Goal: Task Accomplishment & Management: Use online tool/utility

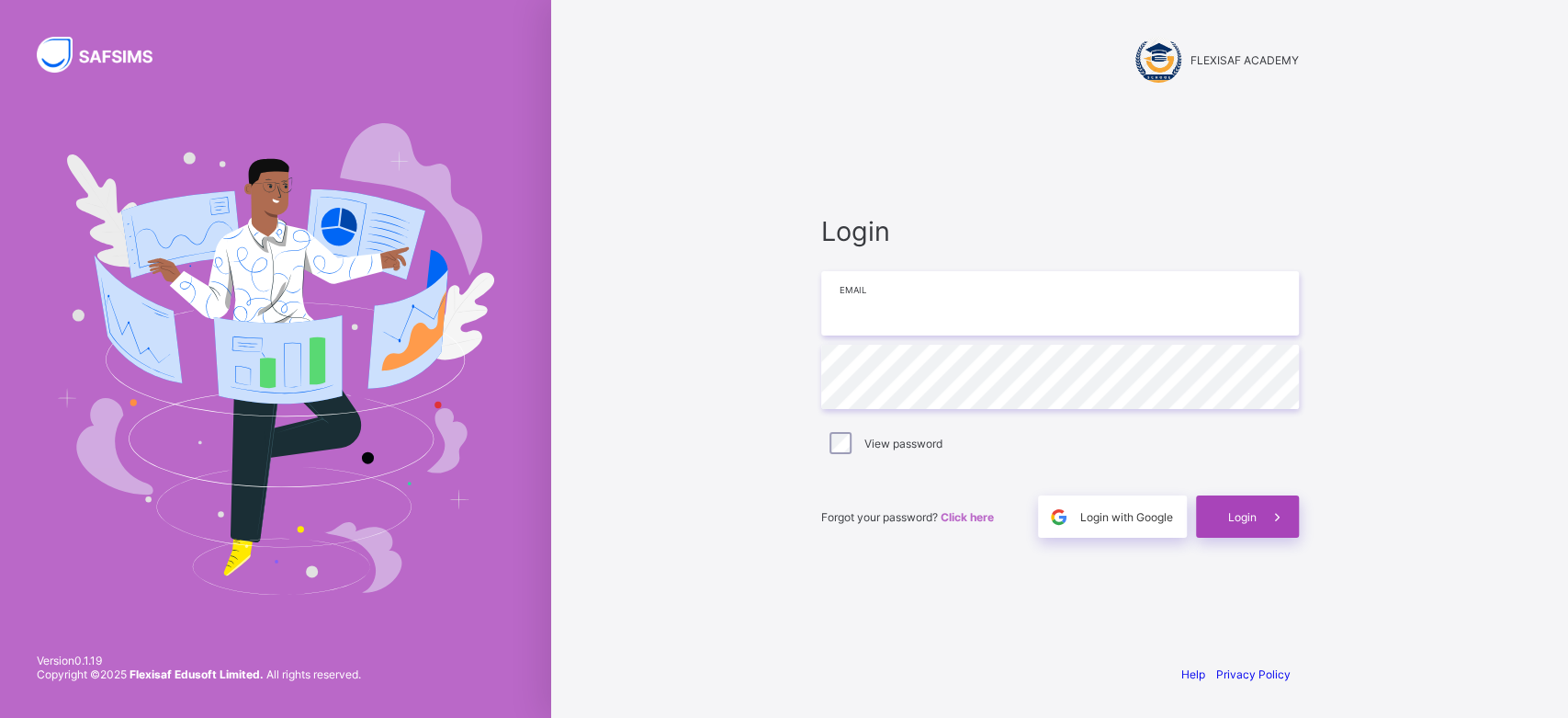
type input "**********"
click at [1226, 520] on div "Login" at bounding box center [1247, 516] width 103 height 42
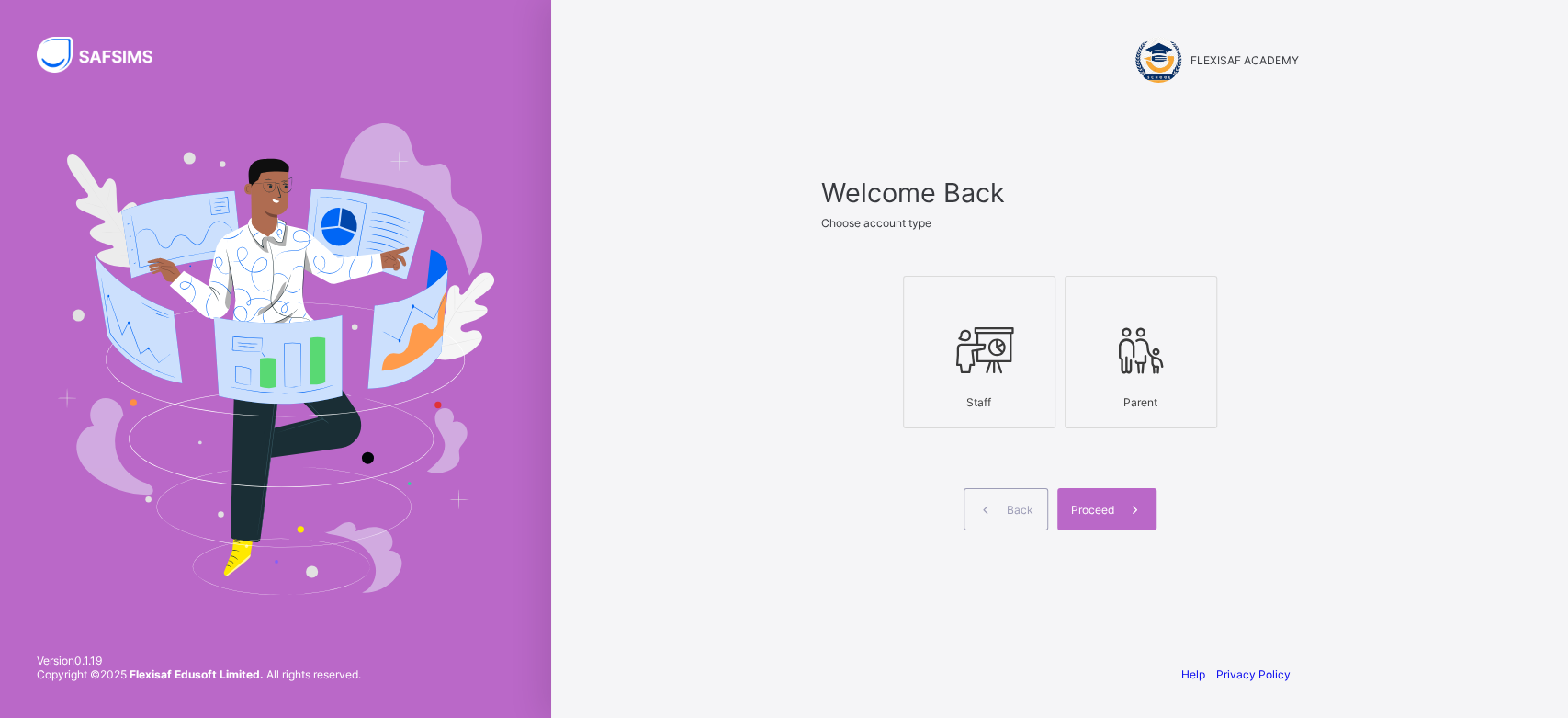
click at [981, 335] on icon at bounding box center [979, 349] width 64 height 55
click at [1083, 511] on span "Proceed" at bounding box center [1092, 510] width 43 height 13
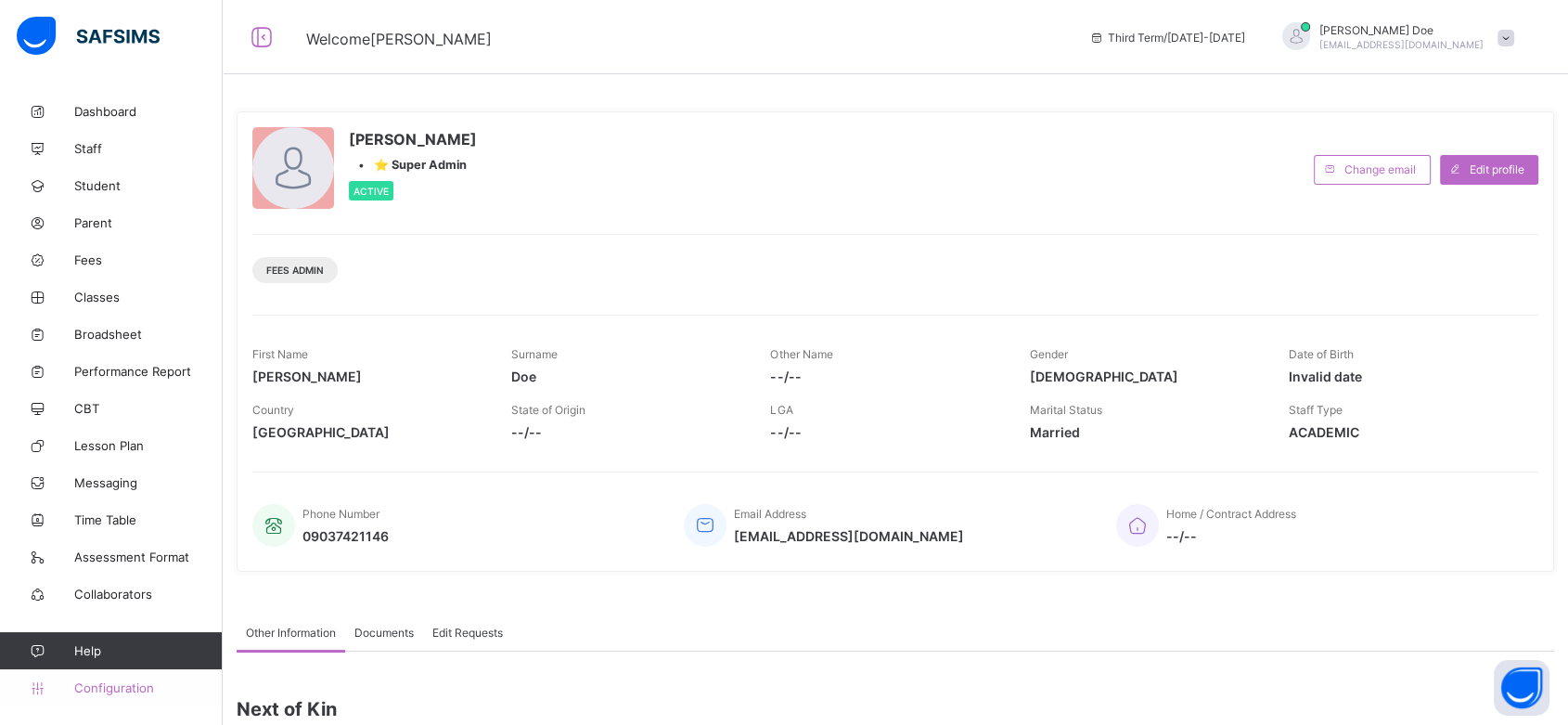
click at [138, 681] on span "Configuration" at bounding box center [148, 687] width 147 height 15
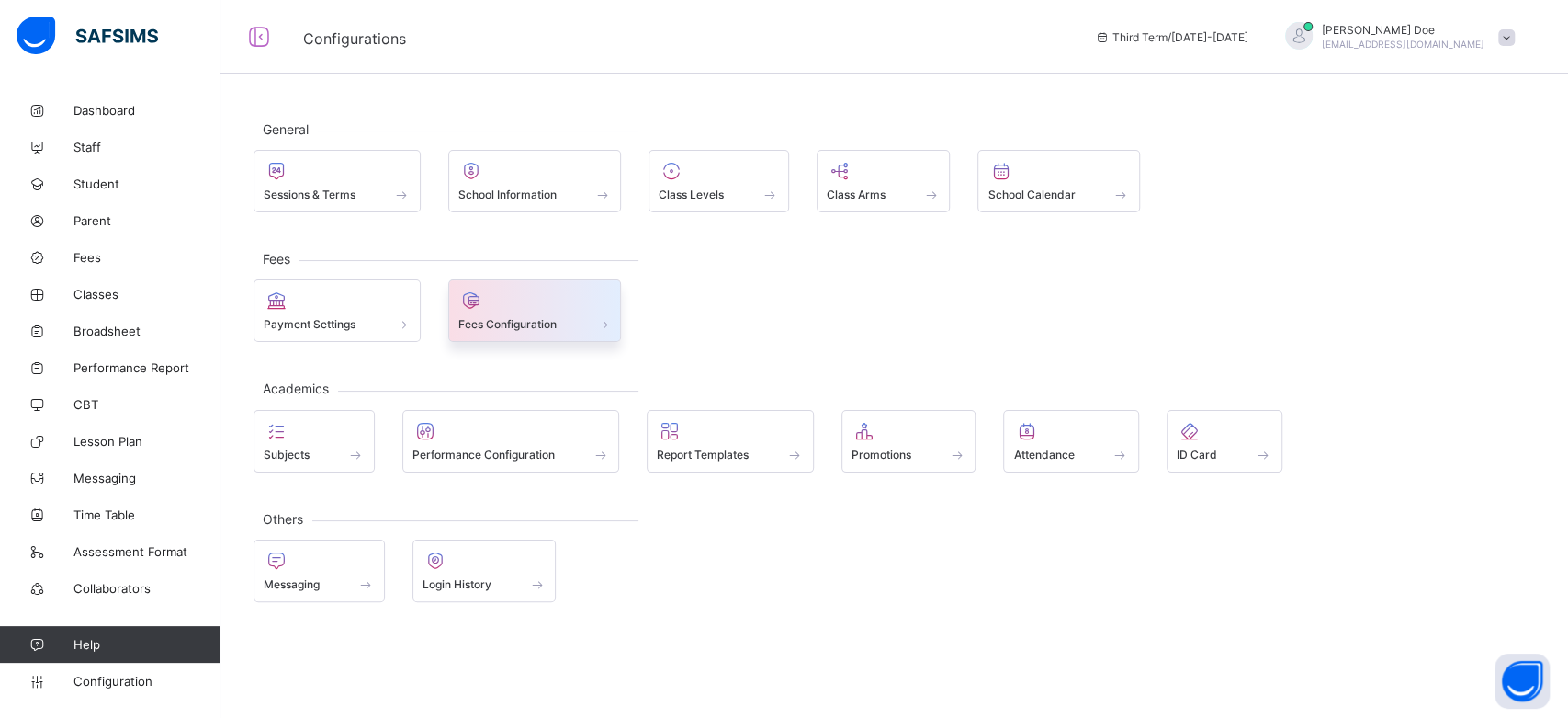
click at [492, 323] on span "Fees Configuration" at bounding box center [508, 323] width 98 height 13
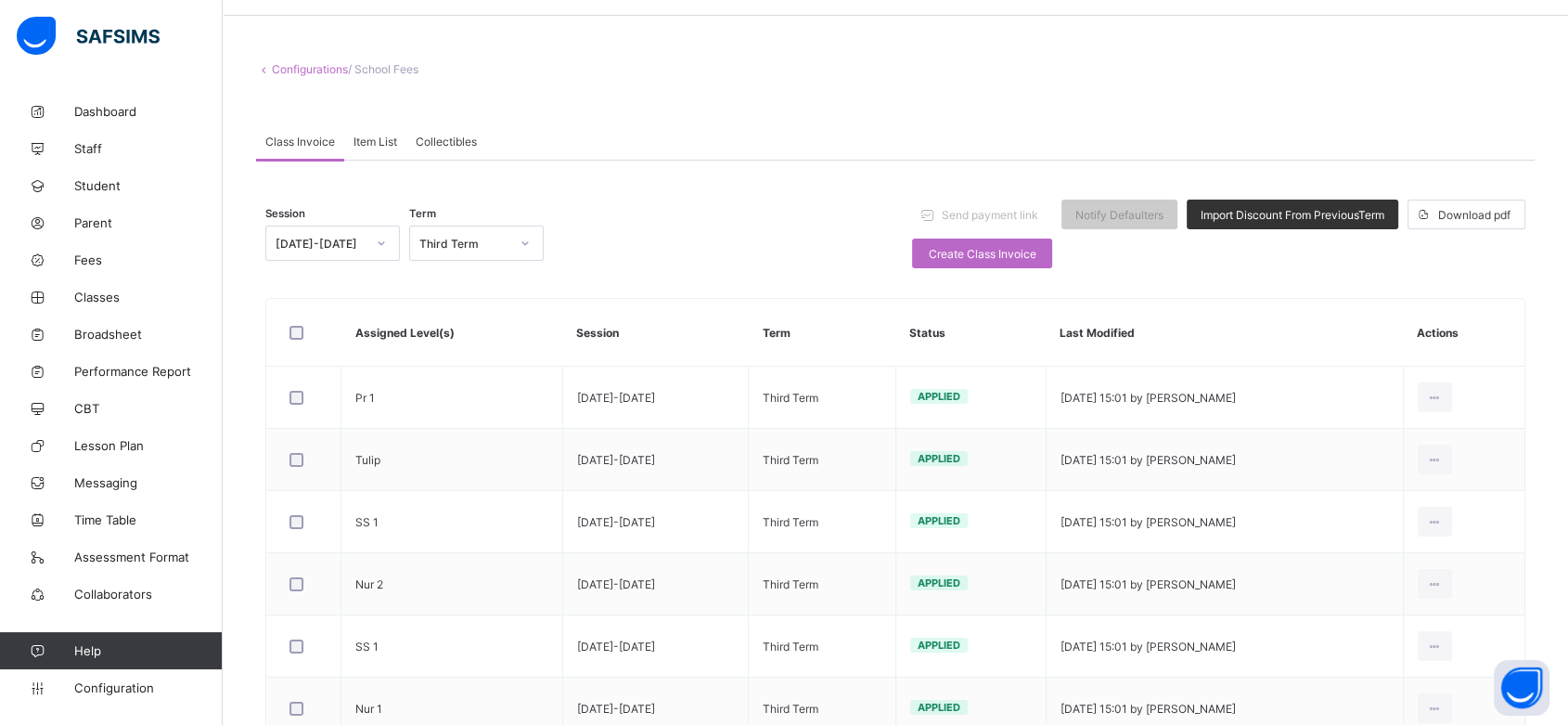
scroll to position [66, 0]
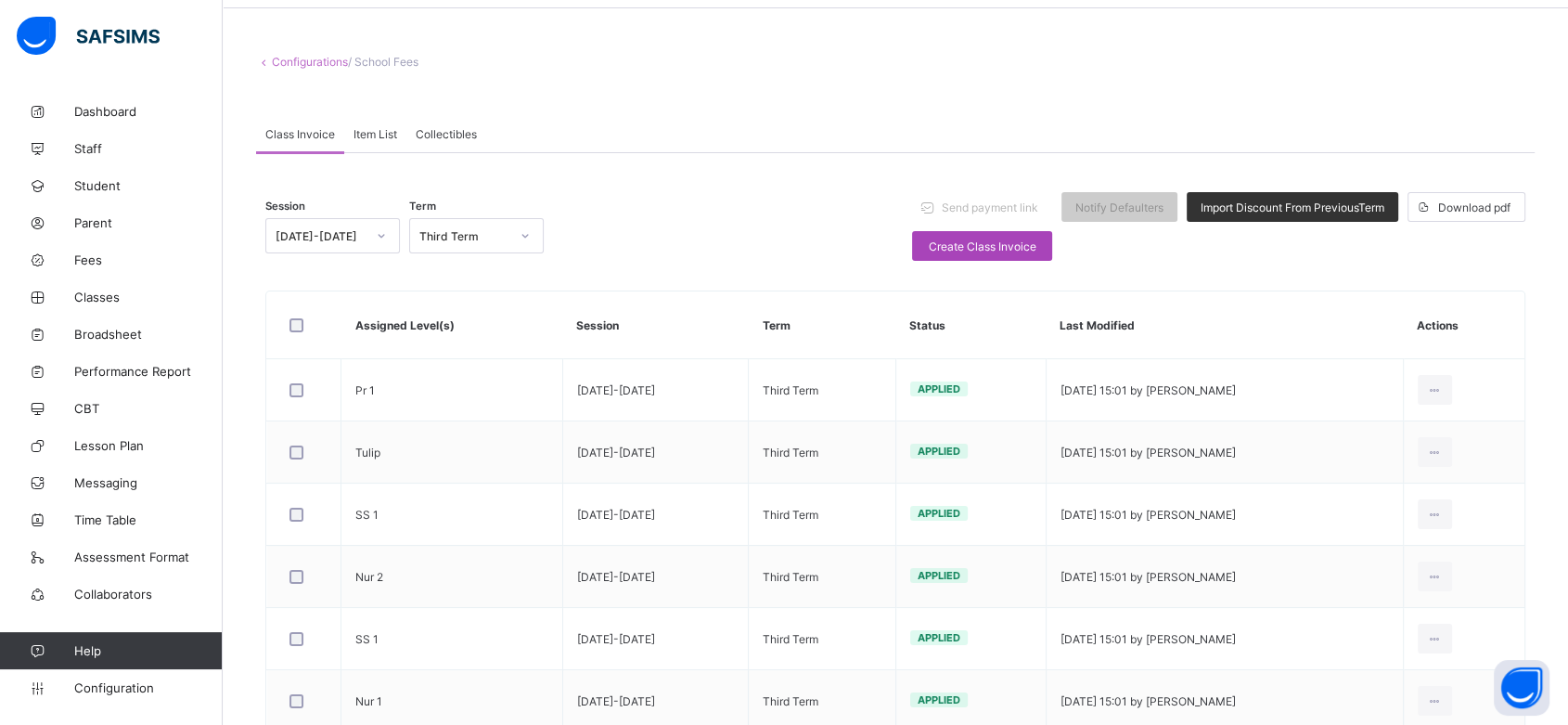
click at [951, 248] on span "Create Class Invoice" at bounding box center [982, 246] width 112 height 14
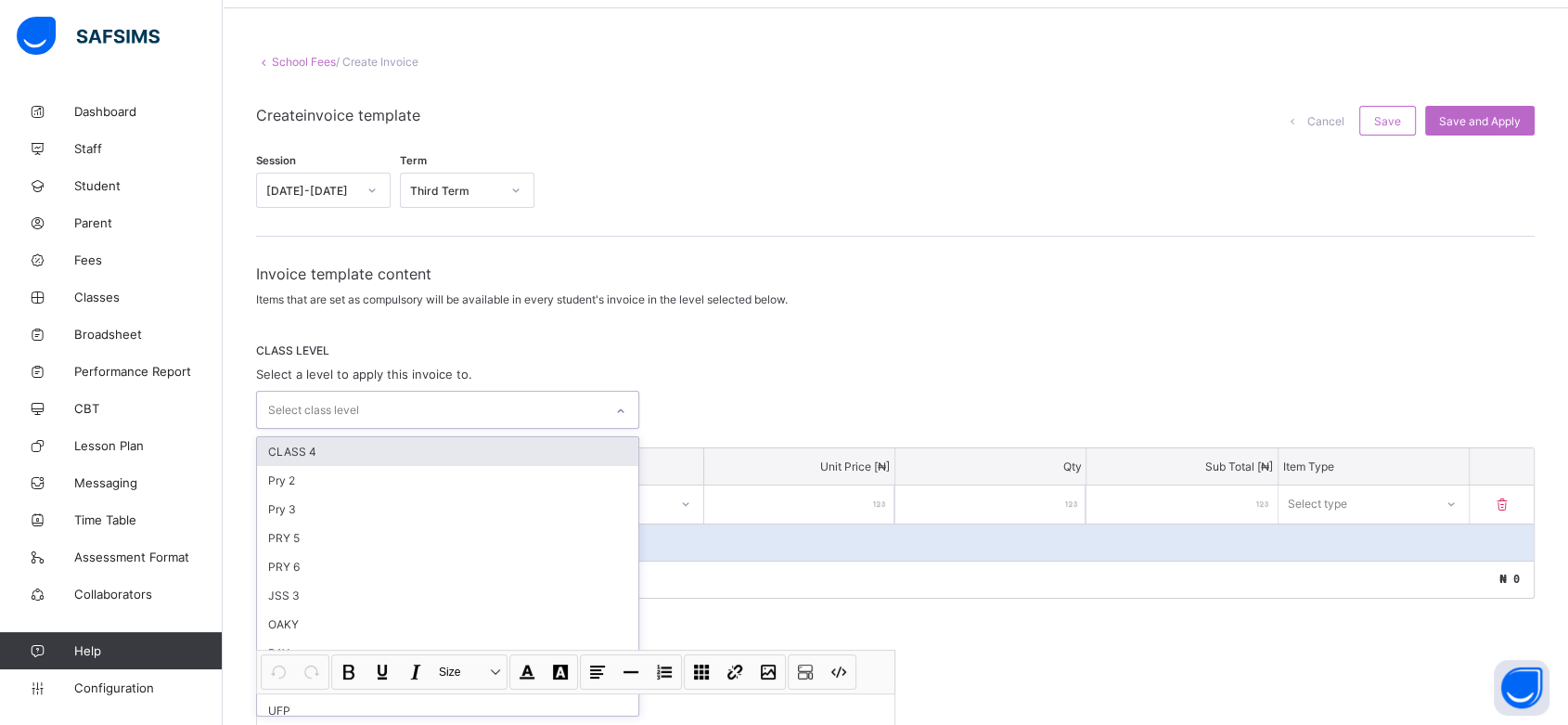
click at [620, 412] on div at bounding box center [620, 411] width 32 height 30
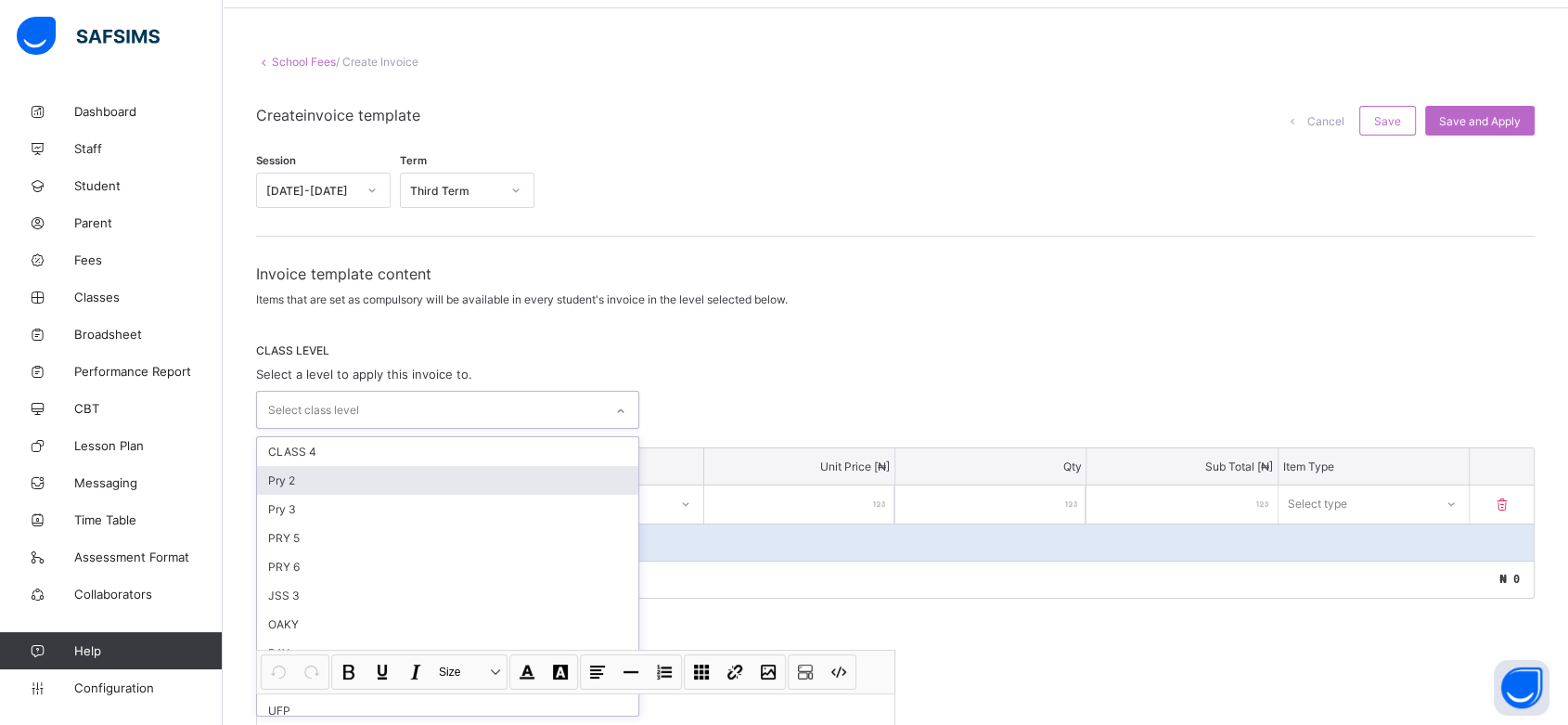
click at [585, 468] on div "Pry 2" at bounding box center [447, 481] width 381 height 29
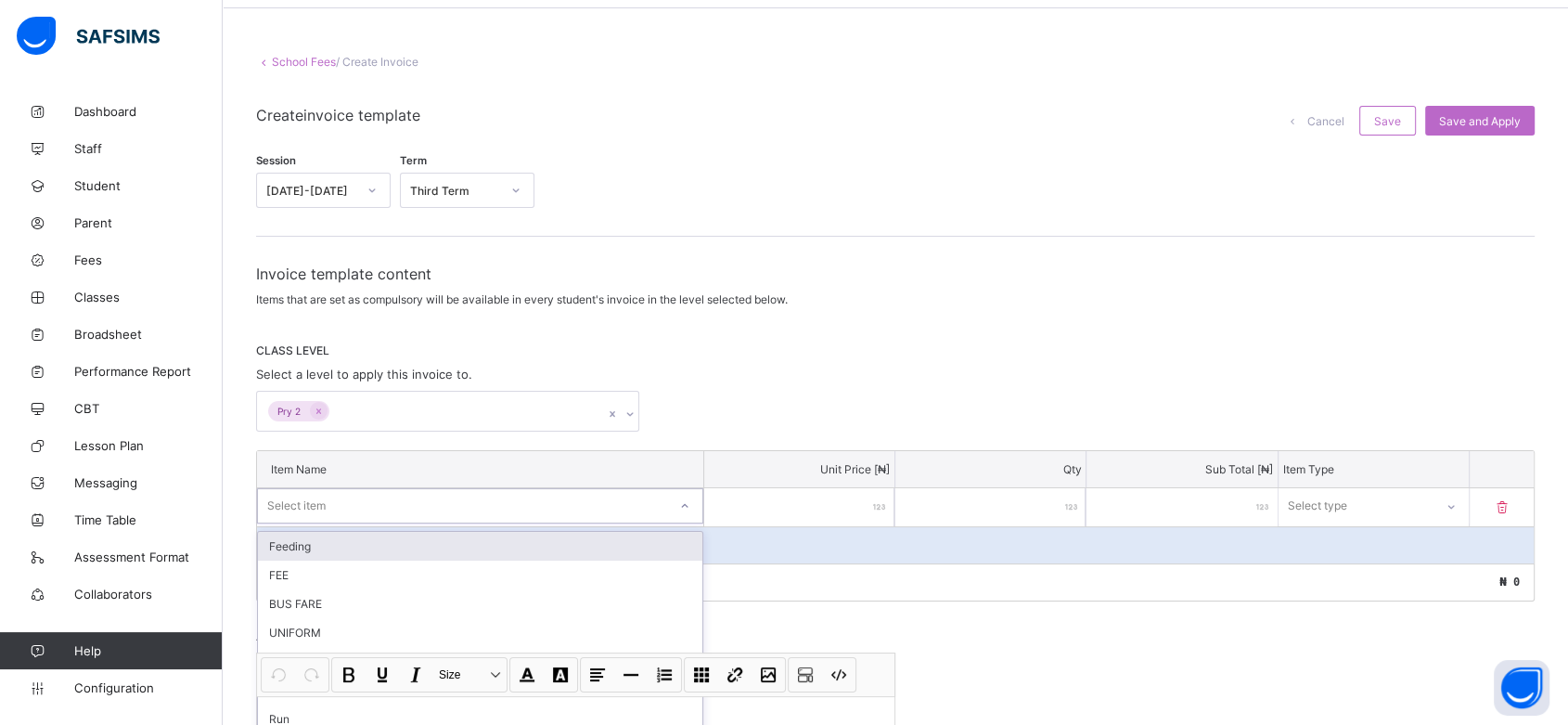
scroll to position [155, 0]
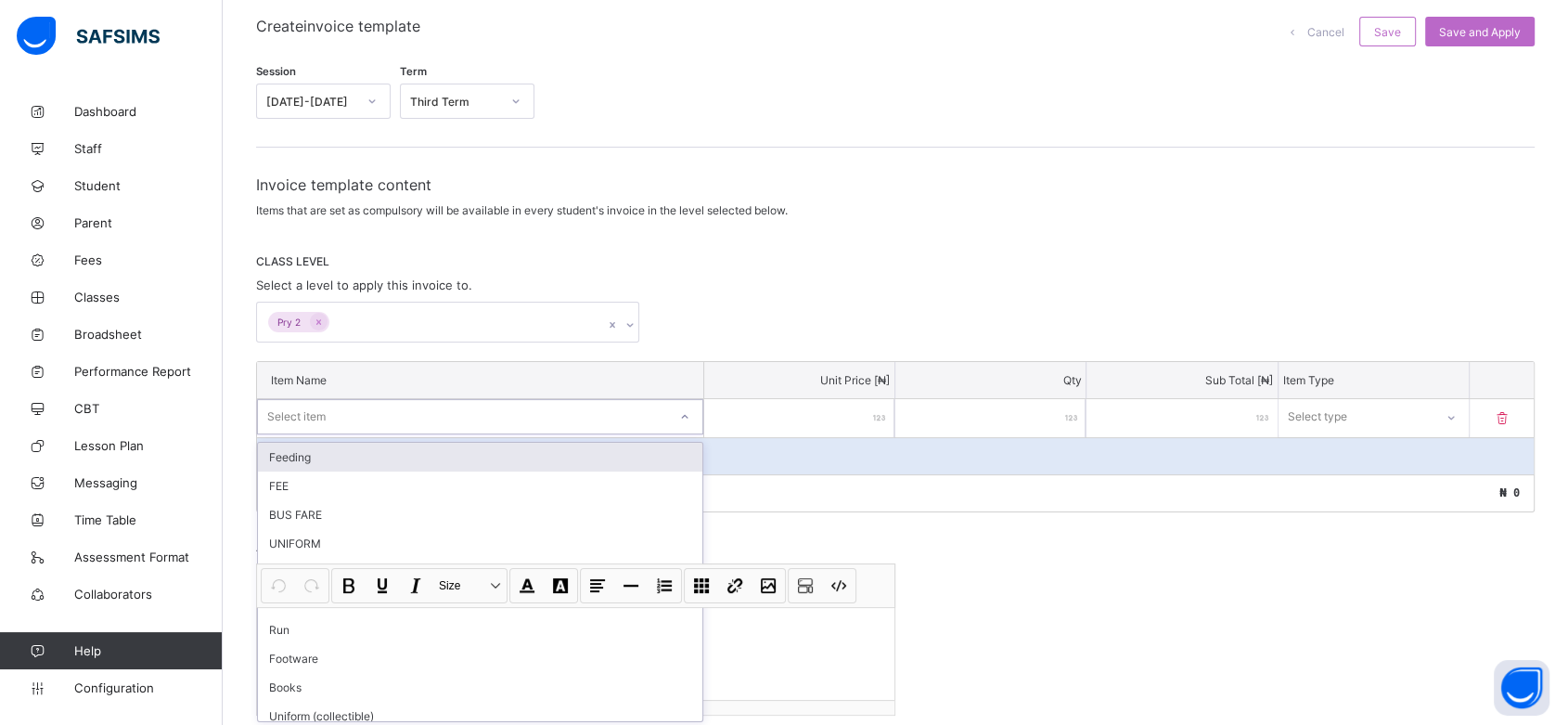
click at [685, 434] on div "option Feeding focused, 1 of 34. 34 results available. Use Up and Down to choos…" at bounding box center [480, 417] width 446 height 35
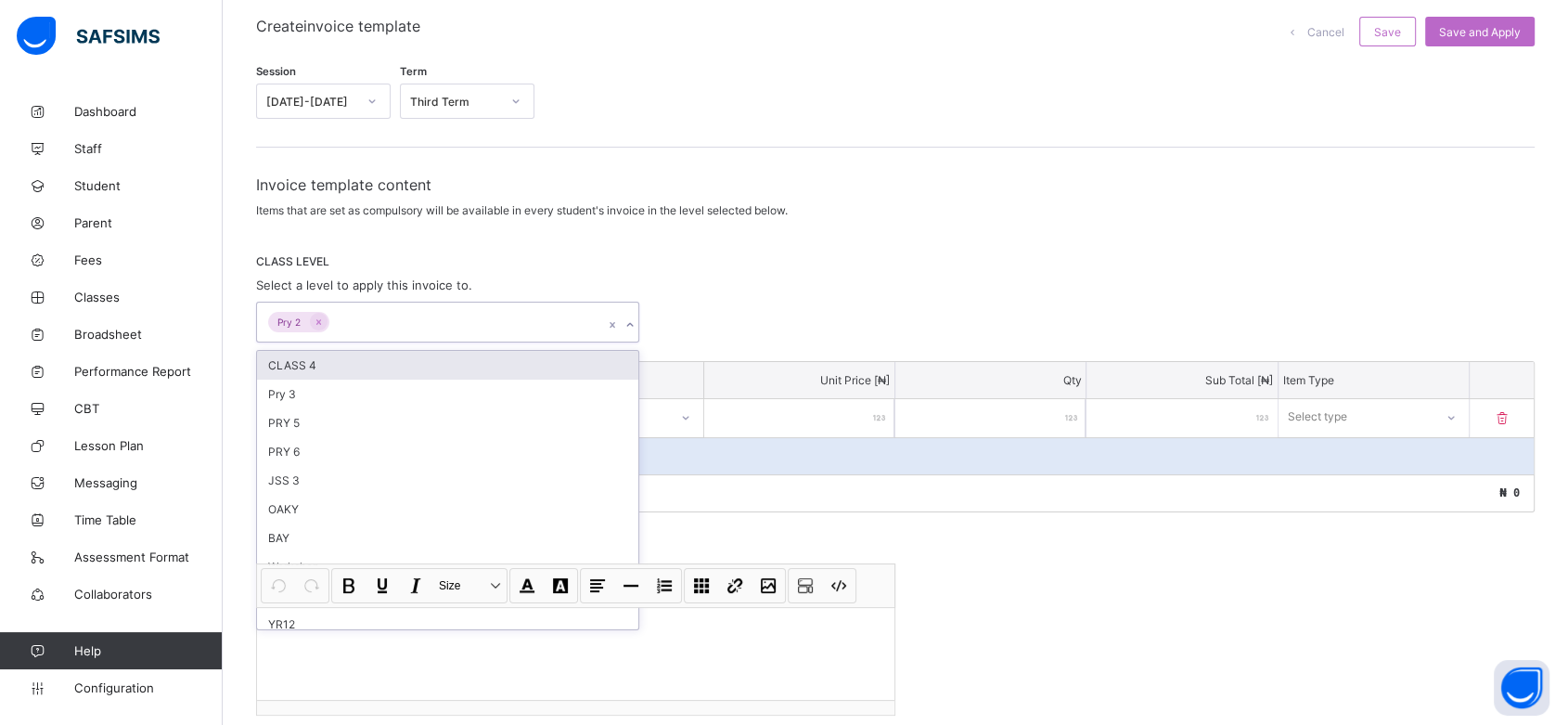
click at [538, 310] on div "Pry 2" at bounding box center [429, 322] width 346 height 39
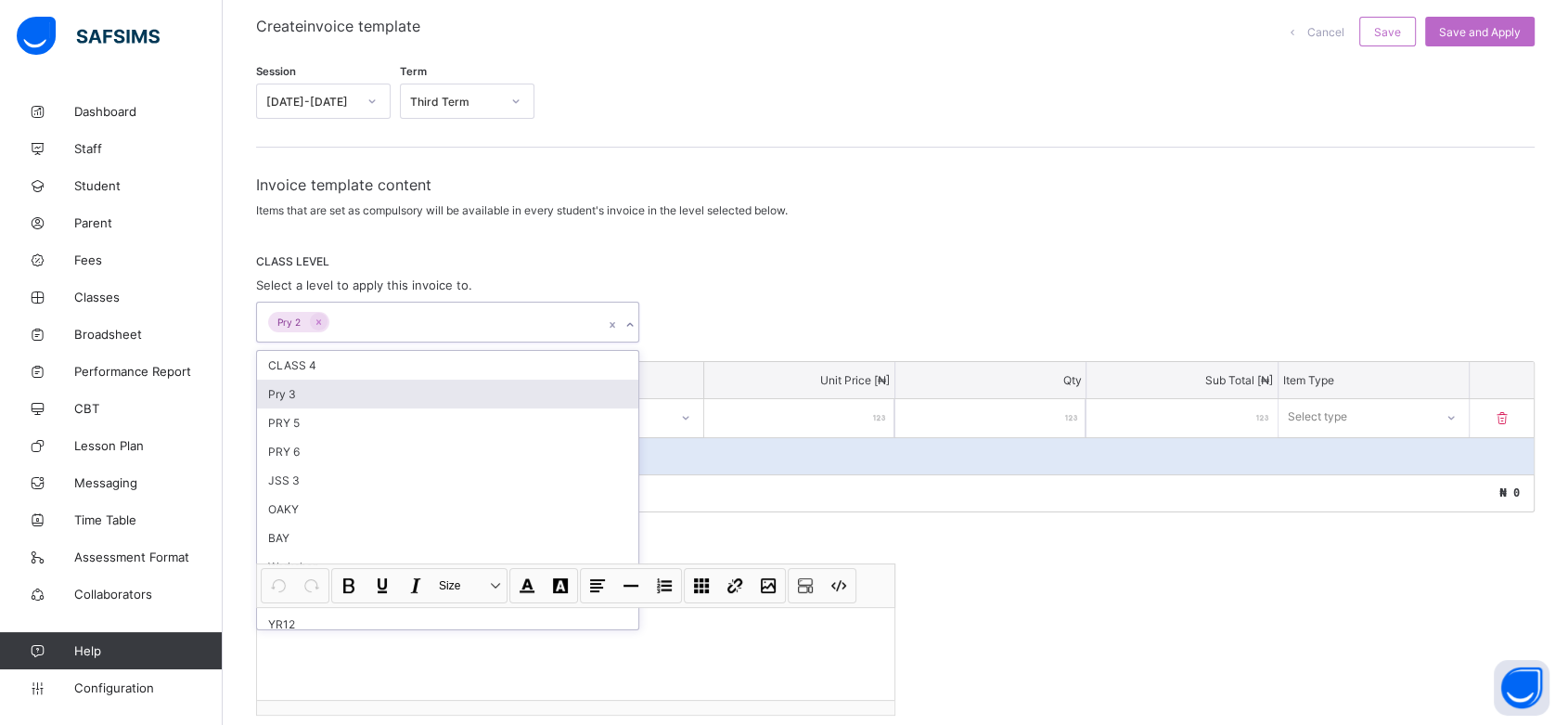
click at [524, 384] on div "Pry 3" at bounding box center [447, 394] width 381 height 29
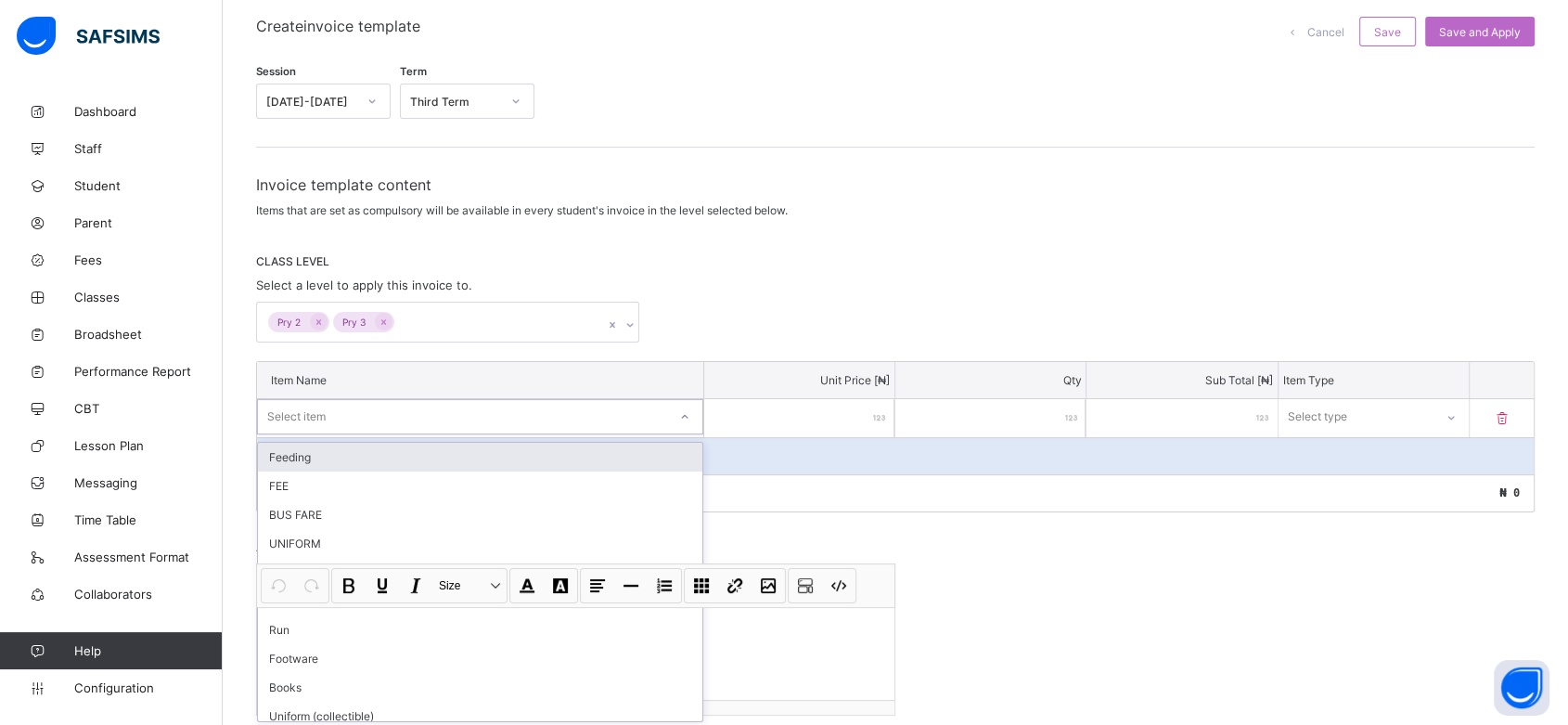
click at [683, 413] on div at bounding box center [684, 417] width 32 height 30
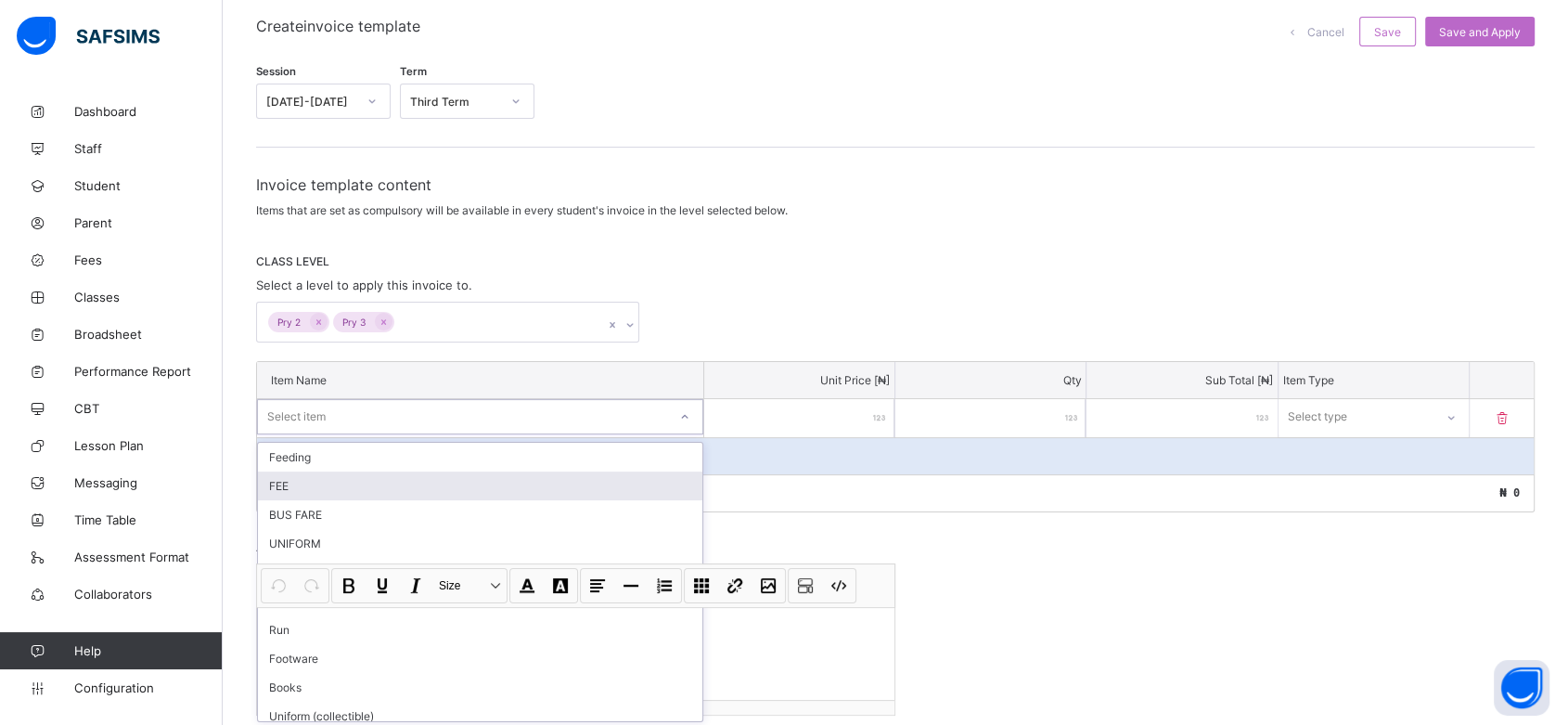
click at [646, 473] on div "FEE" at bounding box center [480, 486] width 445 height 29
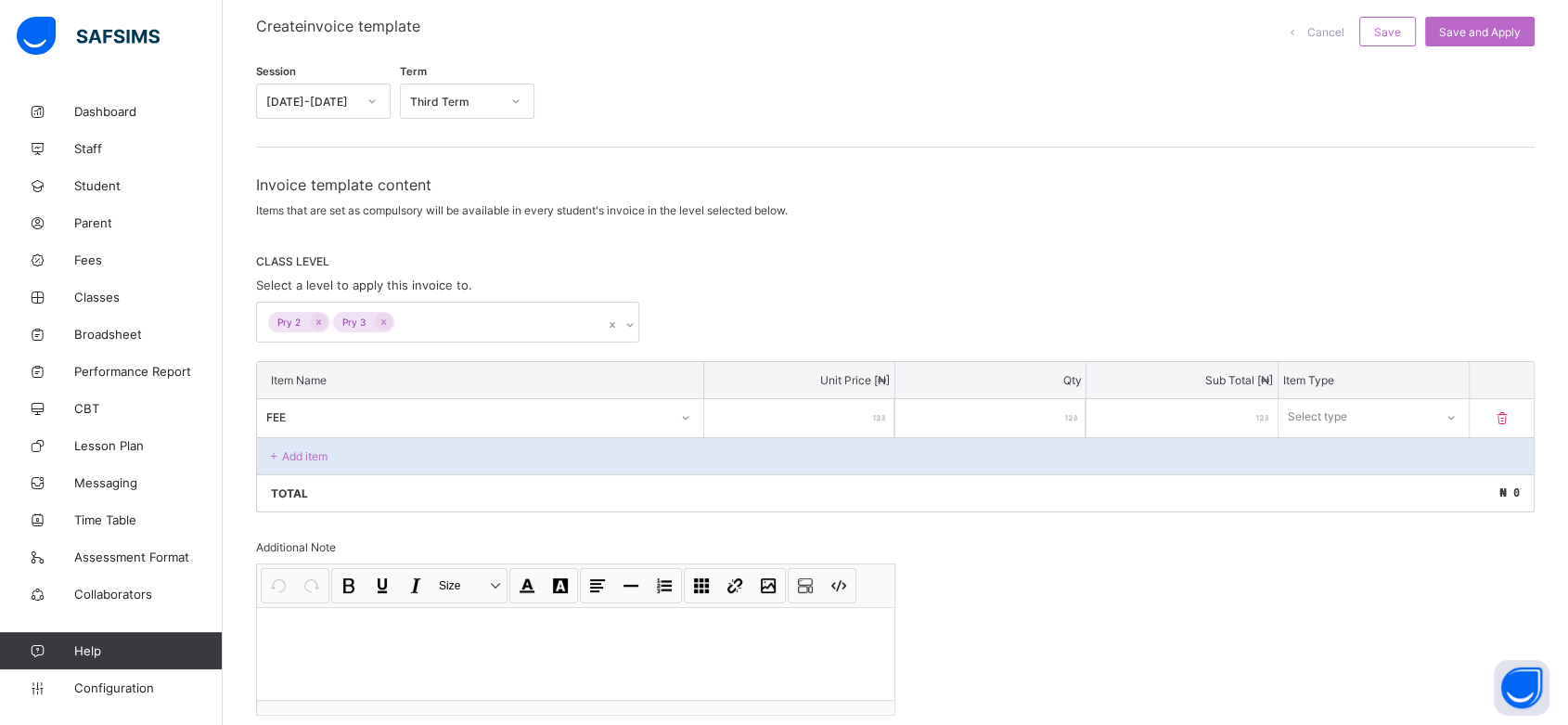
click at [803, 415] on input "number" at bounding box center [800, 418] width 190 height 38
type input "*"
type input "**"
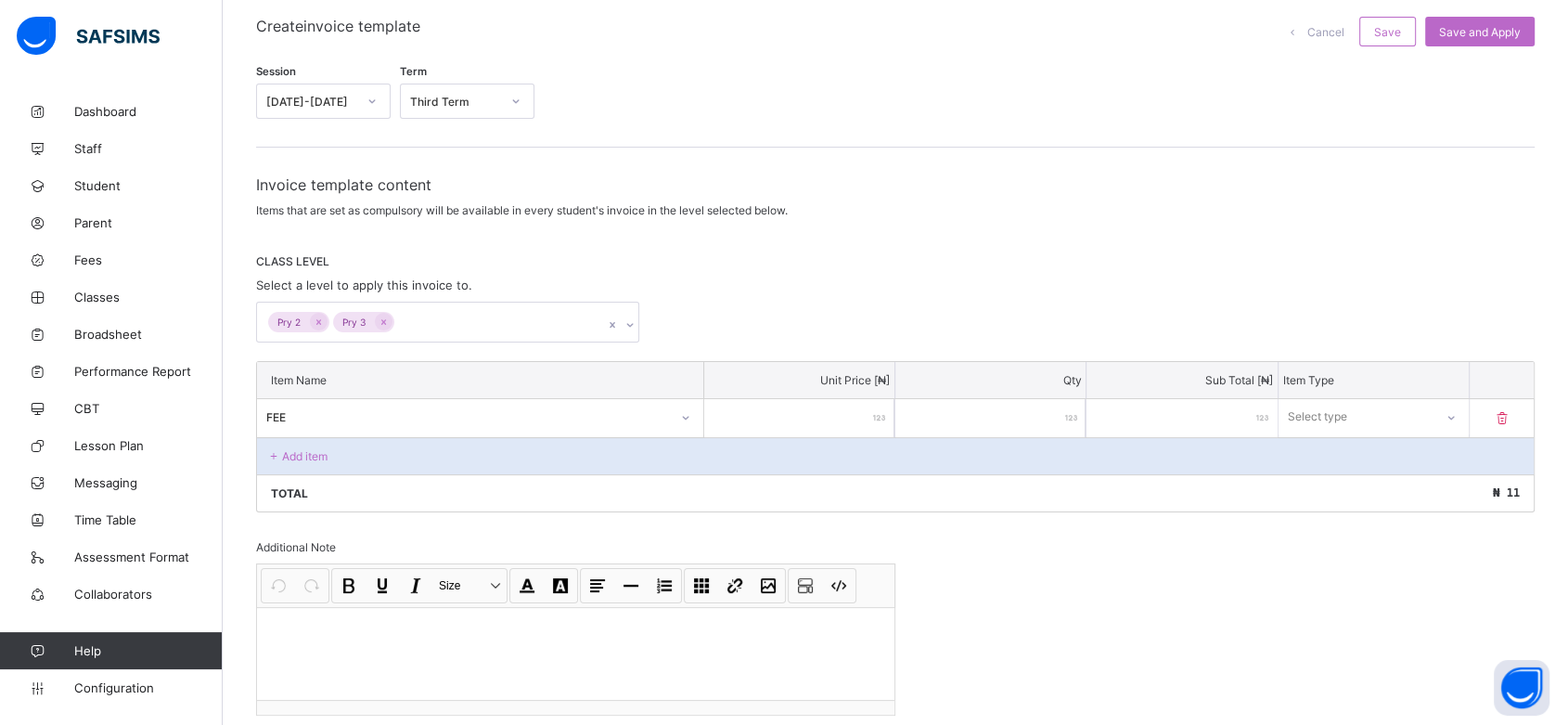
type input "***"
type input "****"
type input "*****"
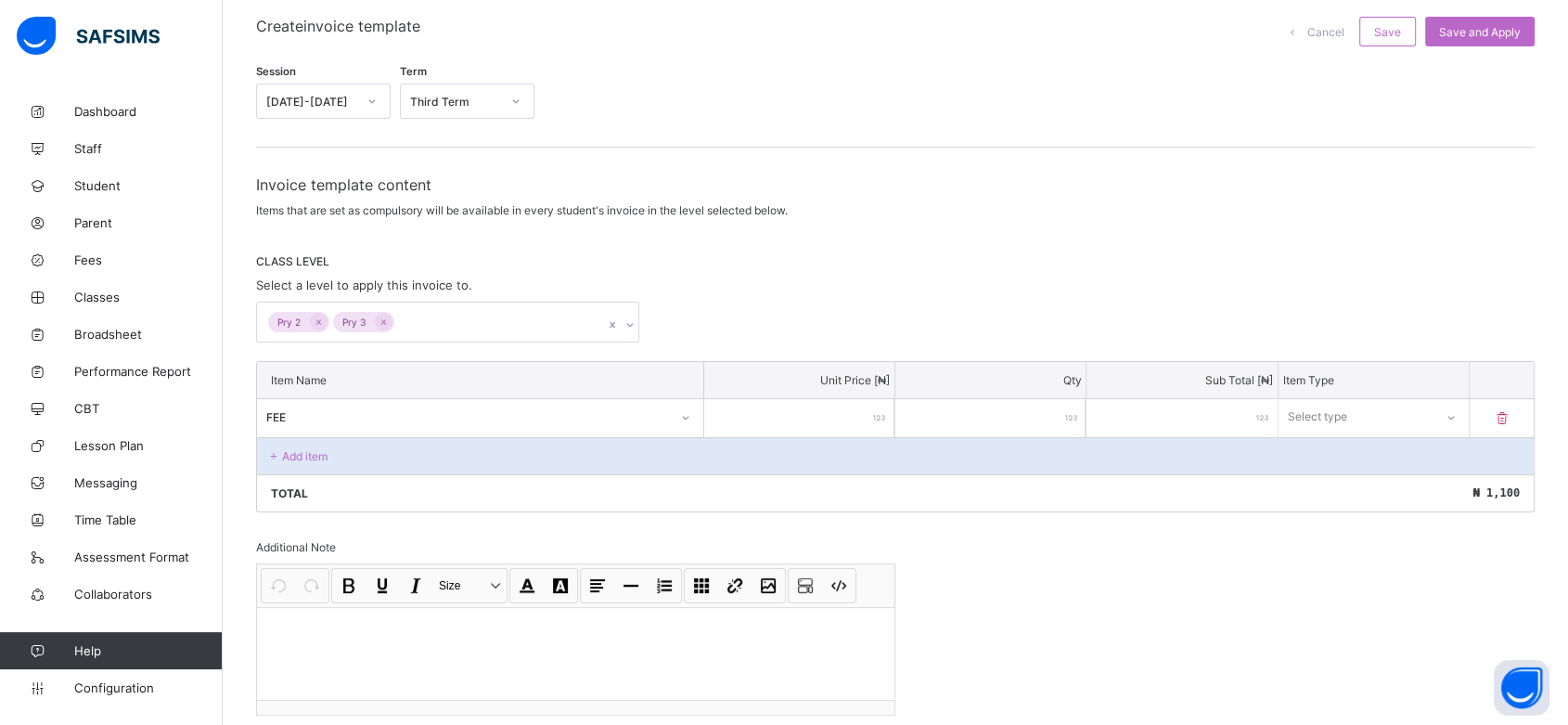
type input "*****"
click at [1348, 408] on div "Select type" at bounding box center [1318, 417] width 59 height 35
click at [1355, 451] on div "Compulsory" at bounding box center [1373, 457] width 188 height 29
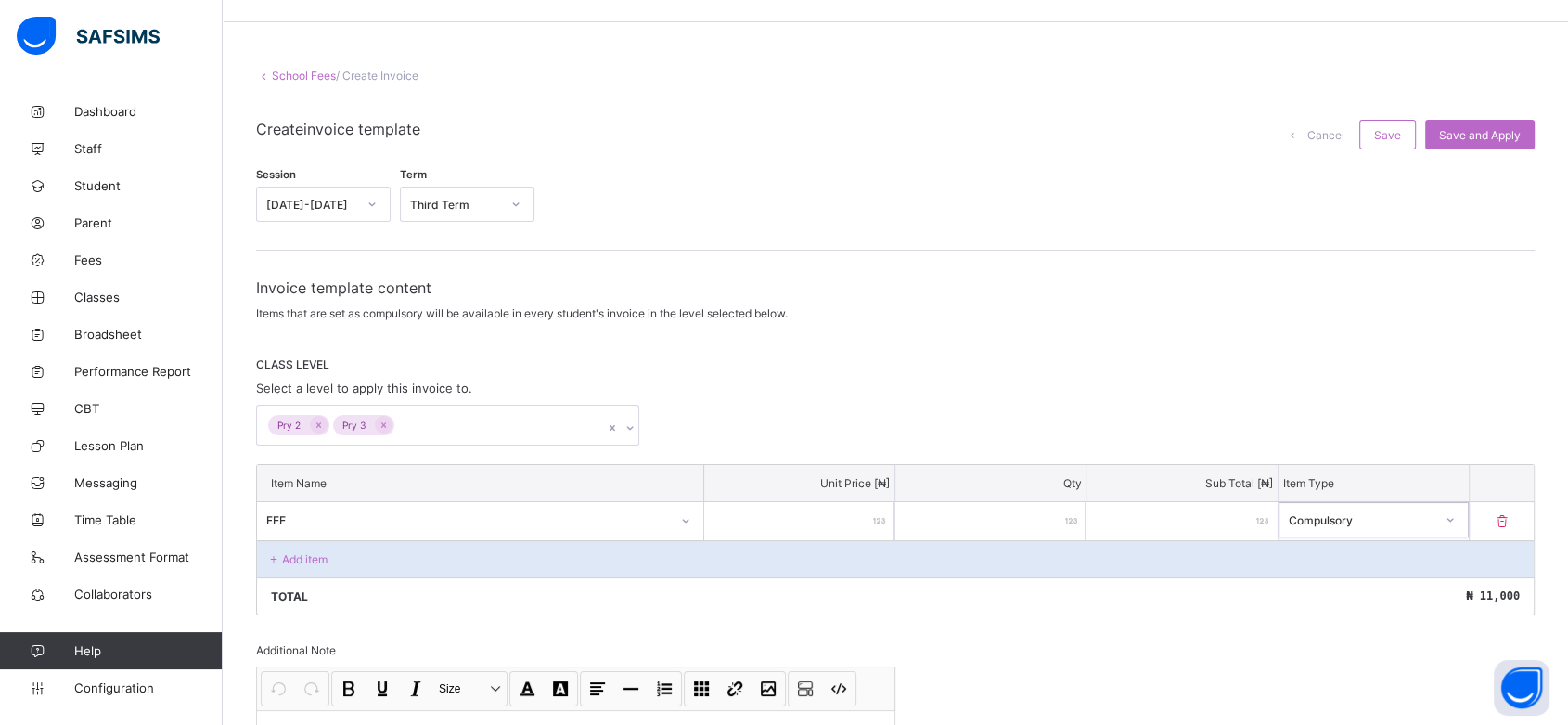
scroll to position [40, 0]
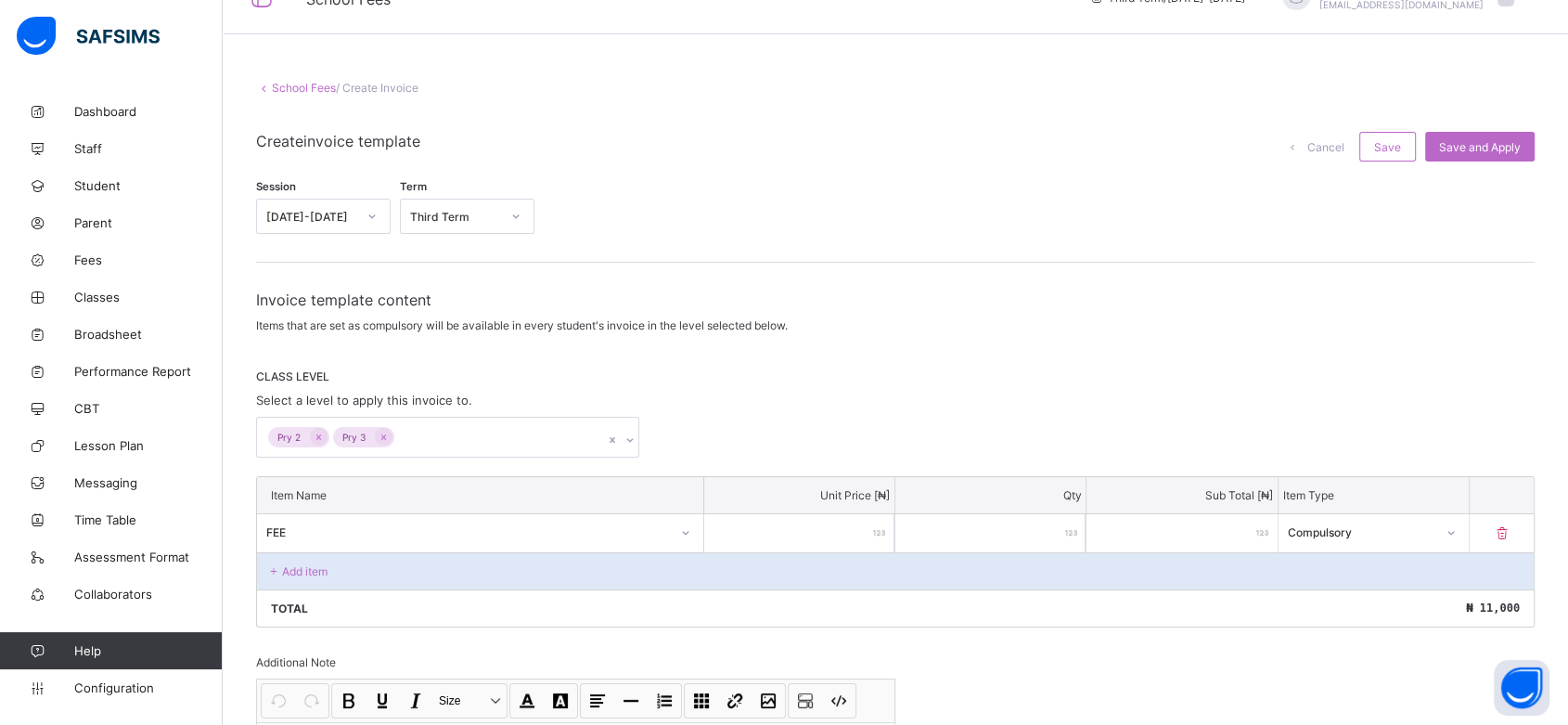
click at [1341, 141] on span "Cancel" at bounding box center [1326, 147] width 37 height 14
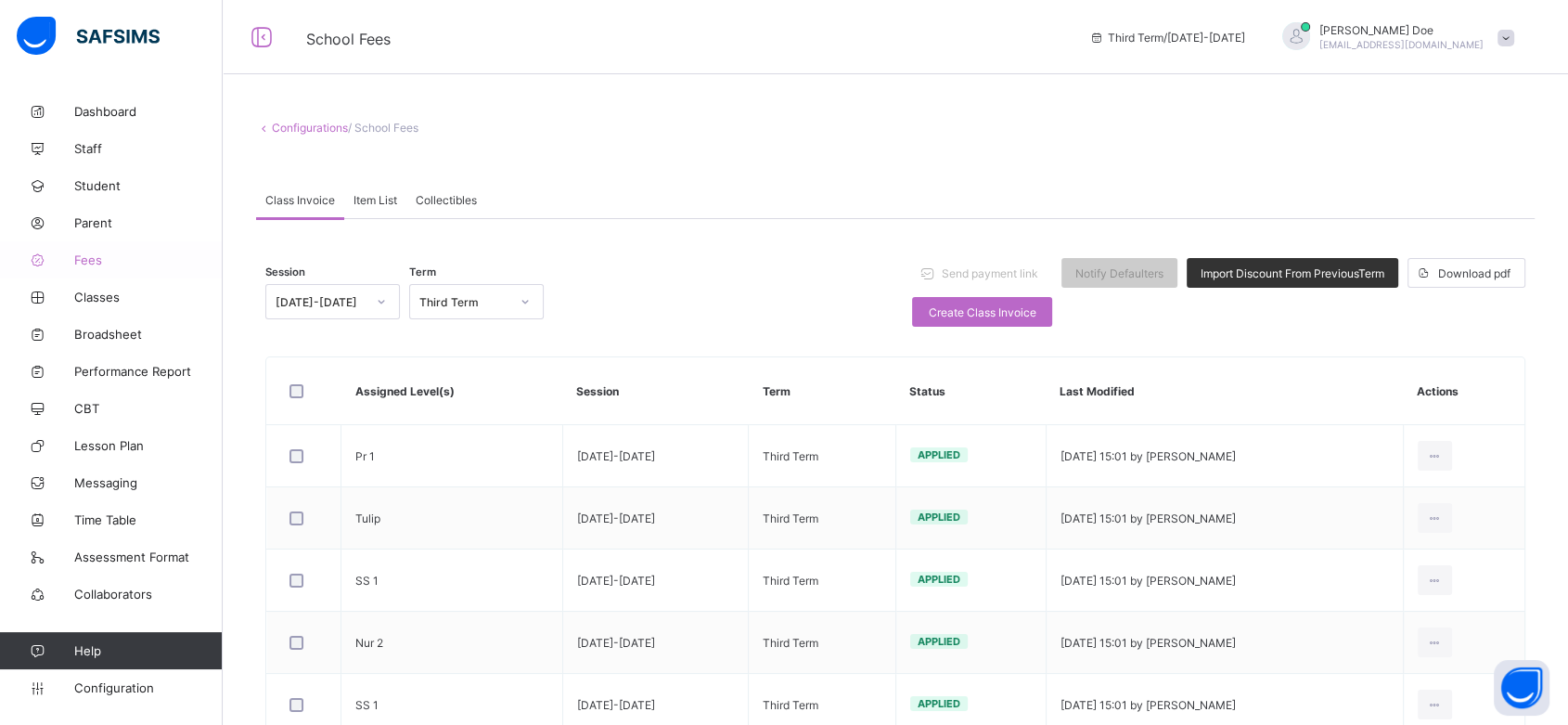
click at [87, 258] on span "Fees" at bounding box center [148, 259] width 148 height 15
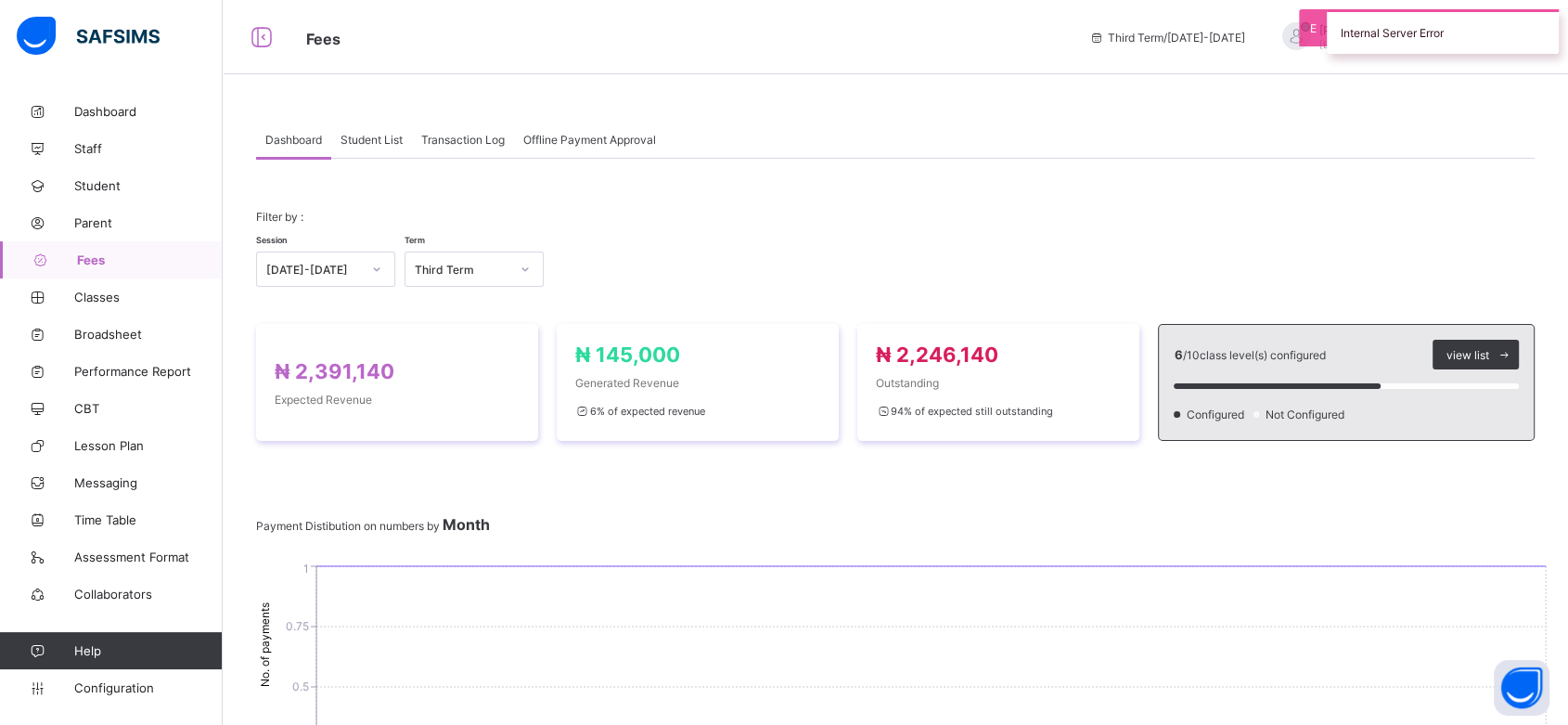
click at [368, 146] on div "Student List" at bounding box center [371, 139] width 80 height 37
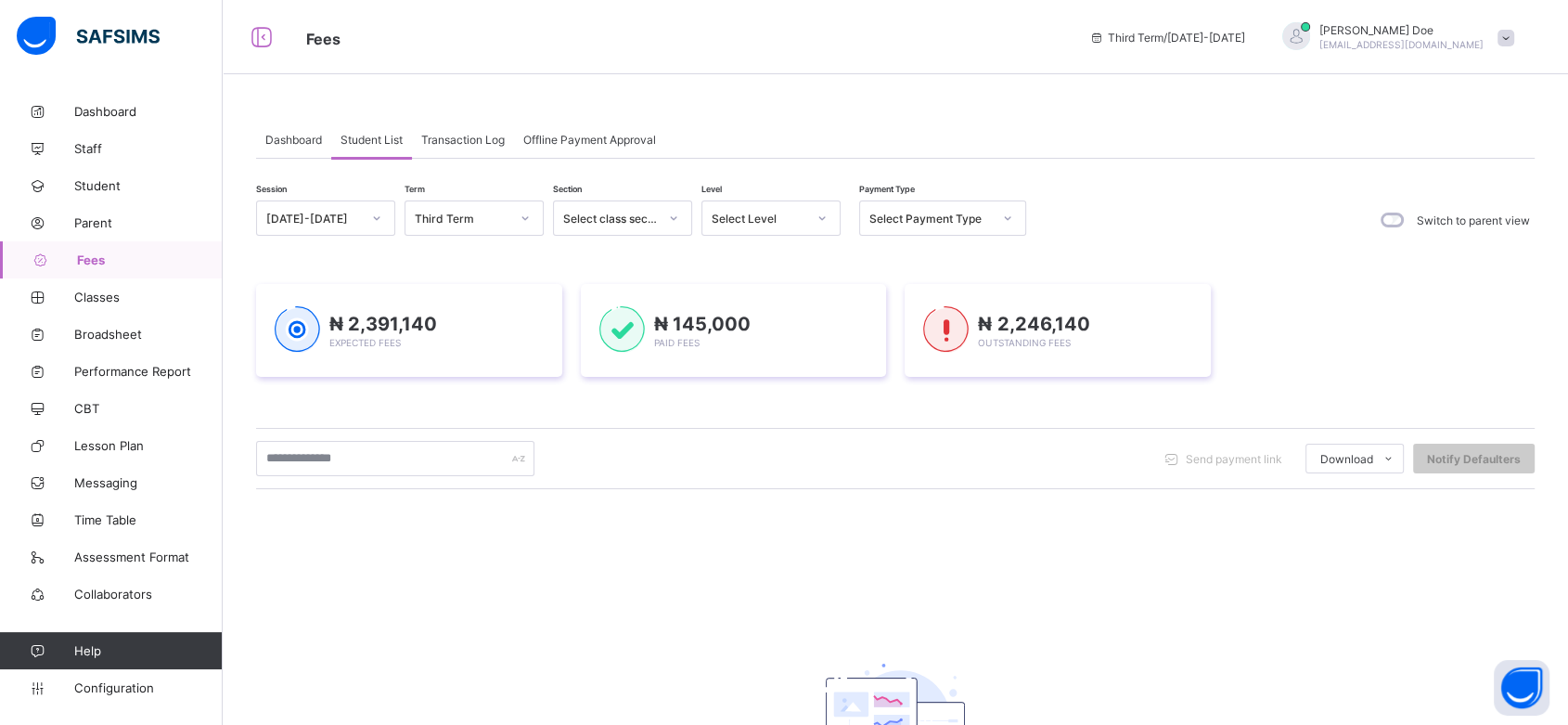
click at [470, 139] on span "Transaction Log" at bounding box center [463, 140] width 83 height 14
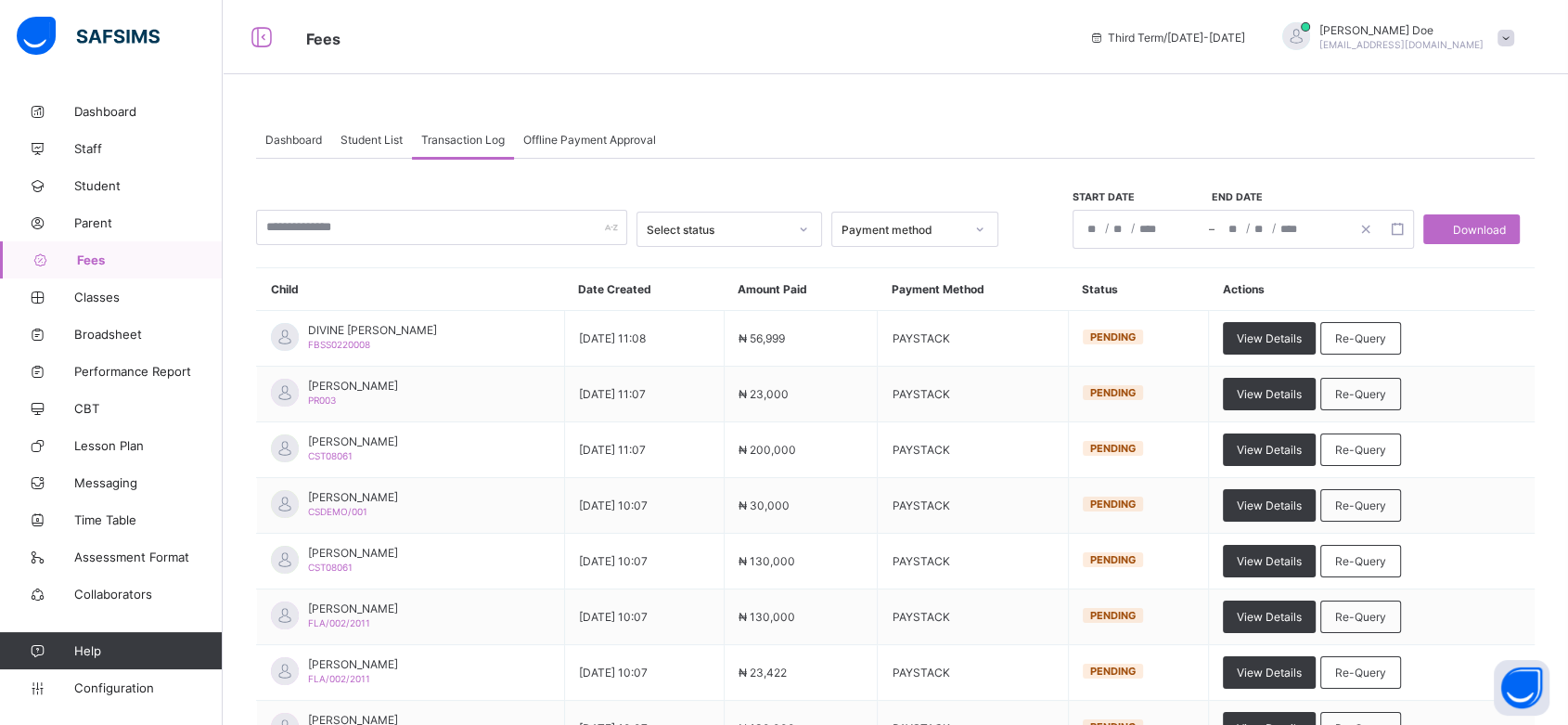
click at [370, 141] on span "Student List" at bounding box center [371, 140] width 62 height 14
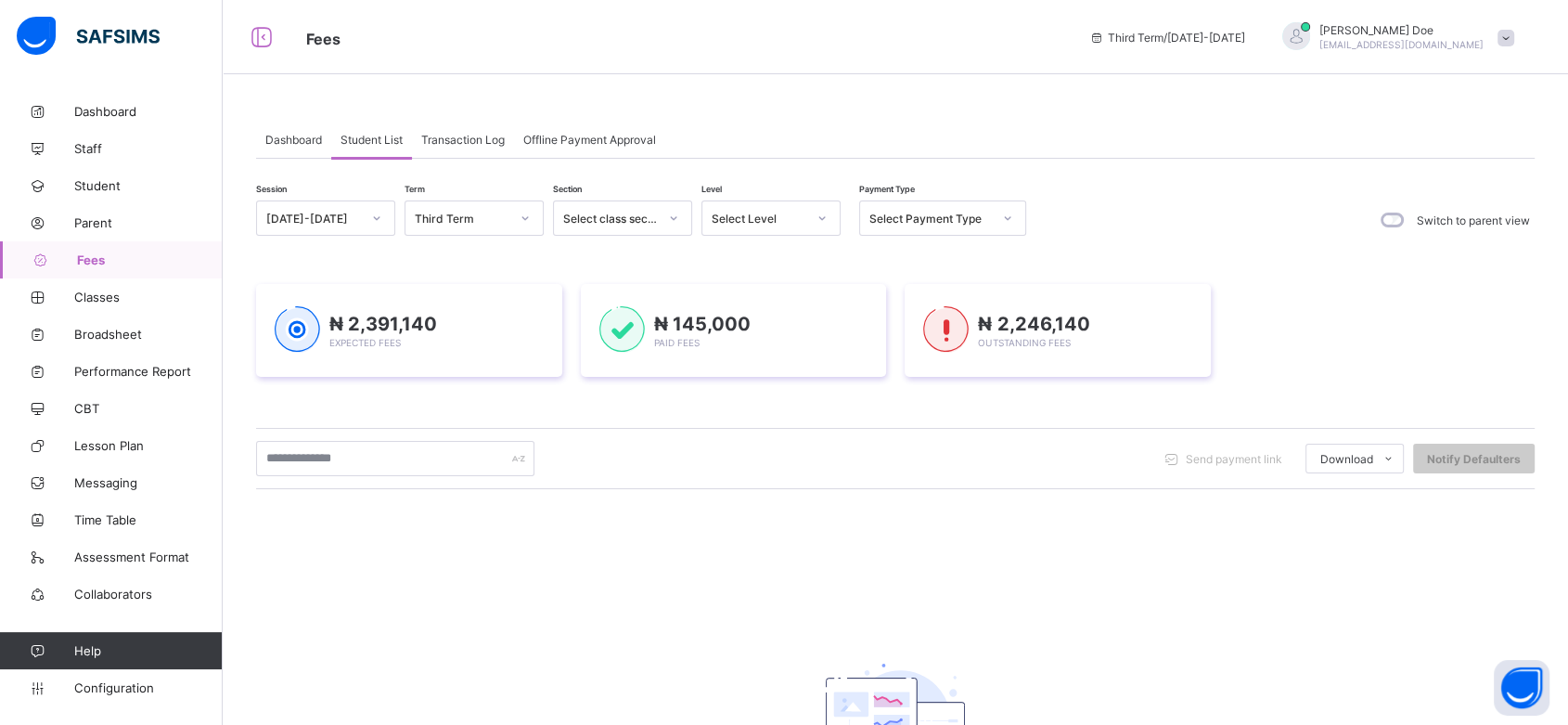
click at [438, 142] on span "Transaction Log" at bounding box center [463, 140] width 83 height 14
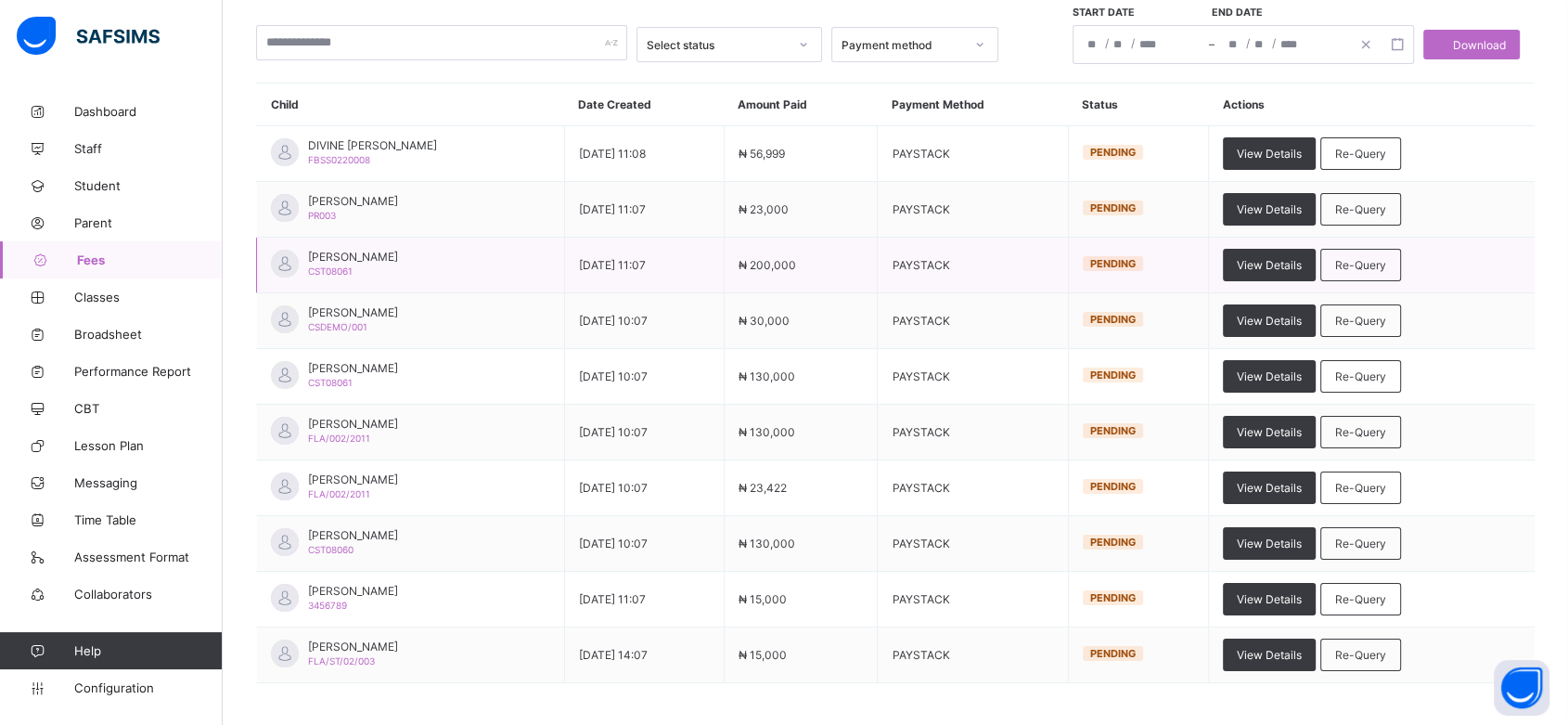
scroll to position [187, 0]
